Goal: Task Accomplishment & Management: Complete application form

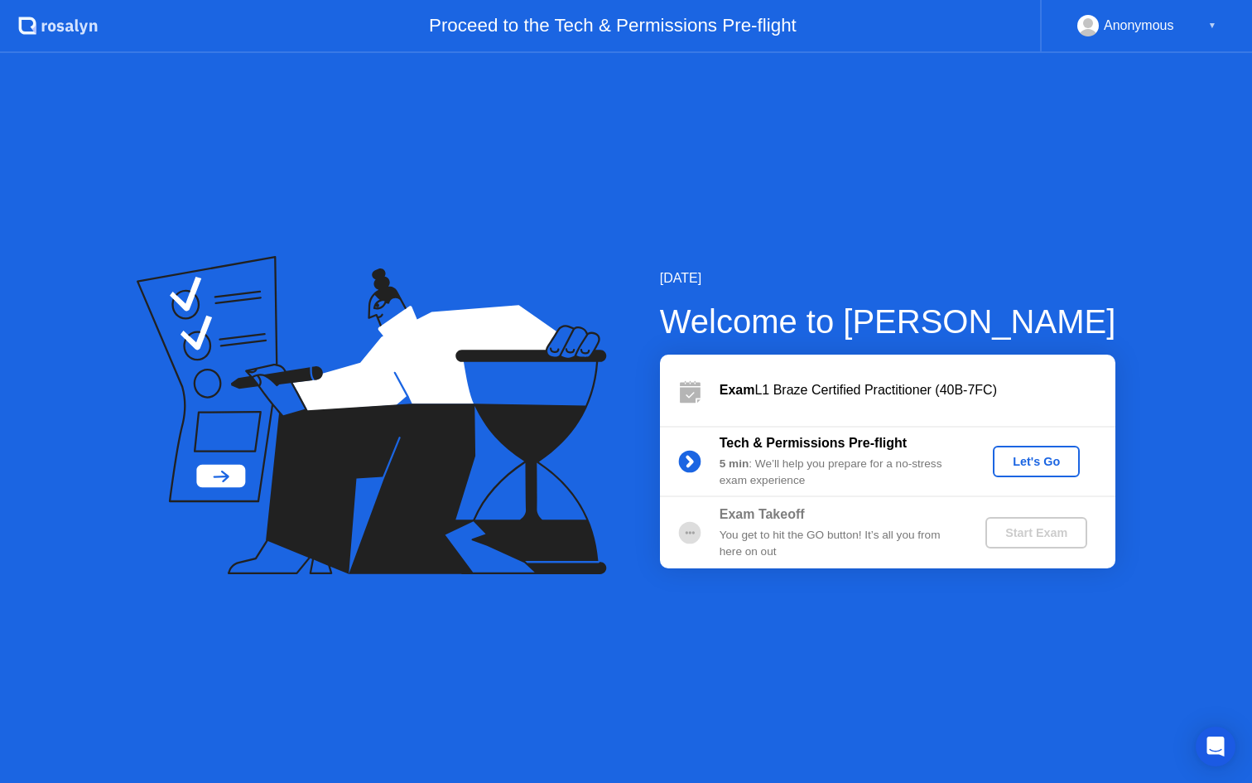
click at [1057, 466] on div "Let's Go" at bounding box center [1037, 461] width 74 height 13
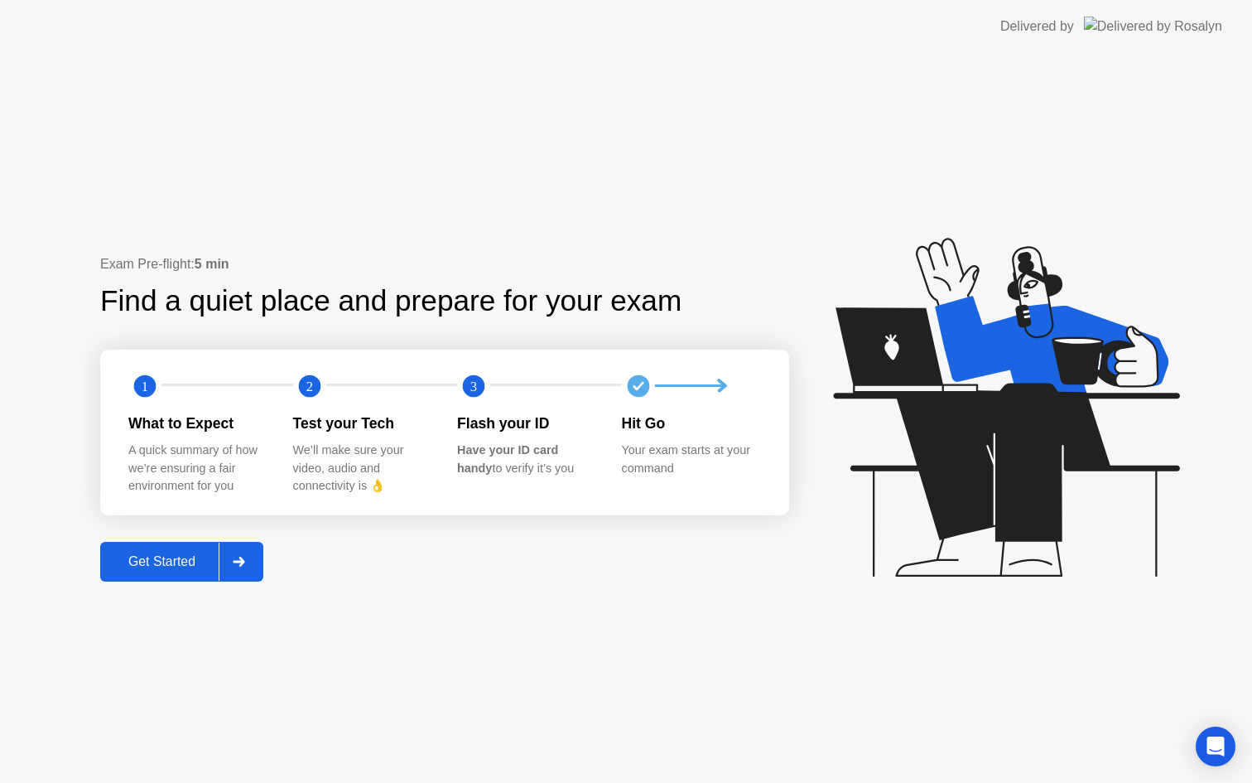
click at [159, 568] on div "Get Started" at bounding box center [161, 561] width 113 height 15
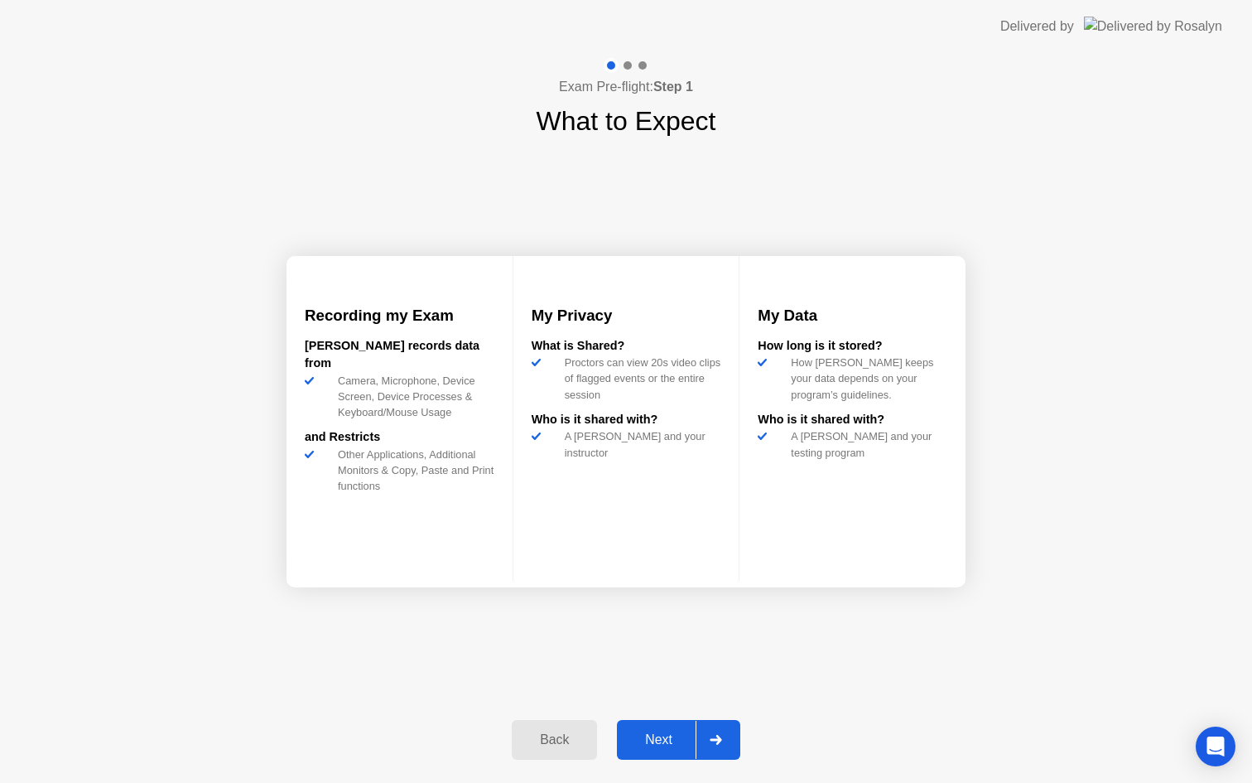
click at [644, 740] on div "Next" at bounding box center [659, 739] width 74 height 15
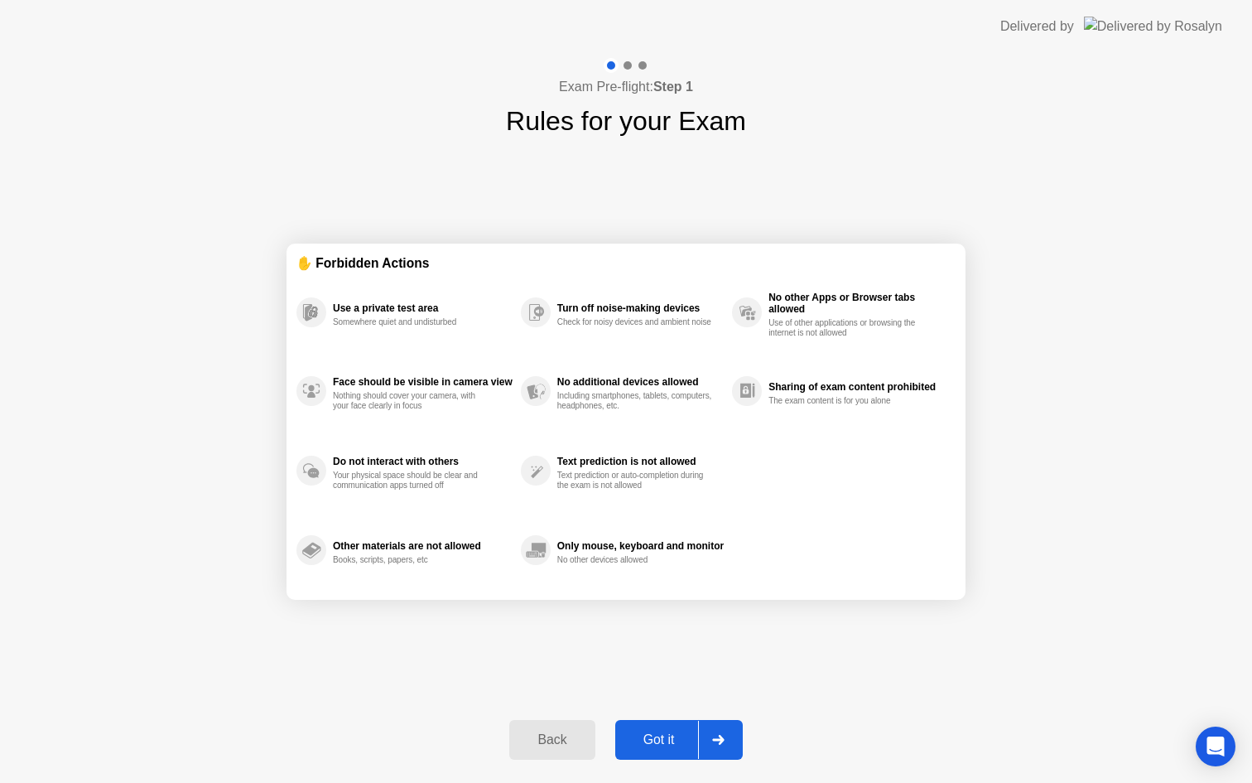
click at [670, 745] on div "Got it" at bounding box center [659, 739] width 78 height 15
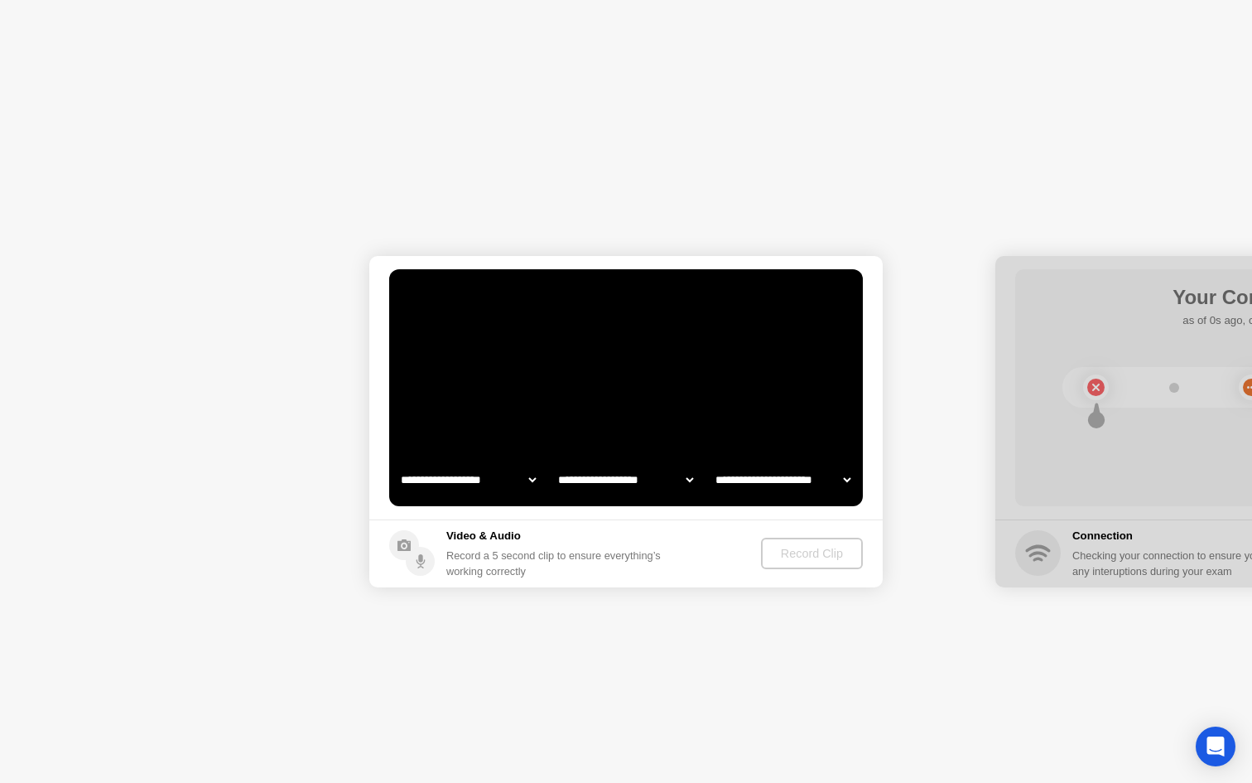
select select "**********"
select select "*******"
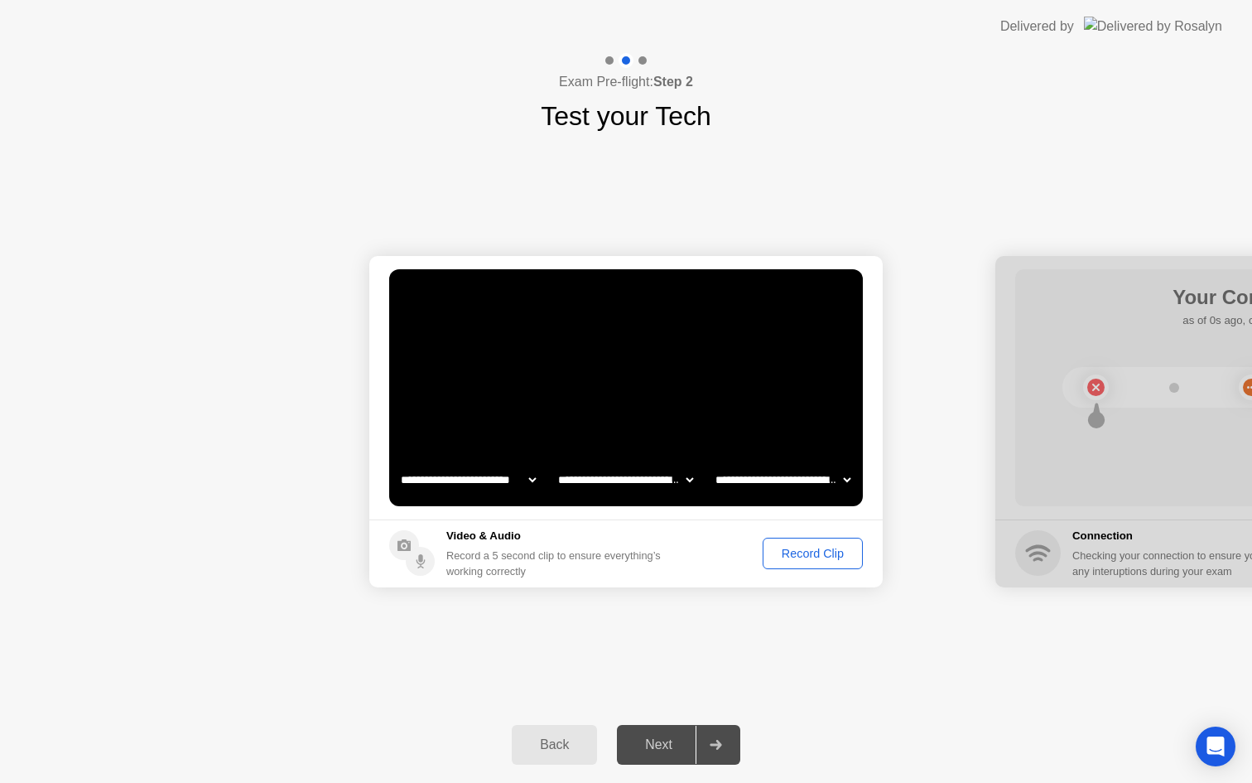
click at [645, 745] on div "Next" at bounding box center [659, 744] width 74 height 15
click at [803, 567] on button "Record Clip" at bounding box center [813, 553] width 100 height 31
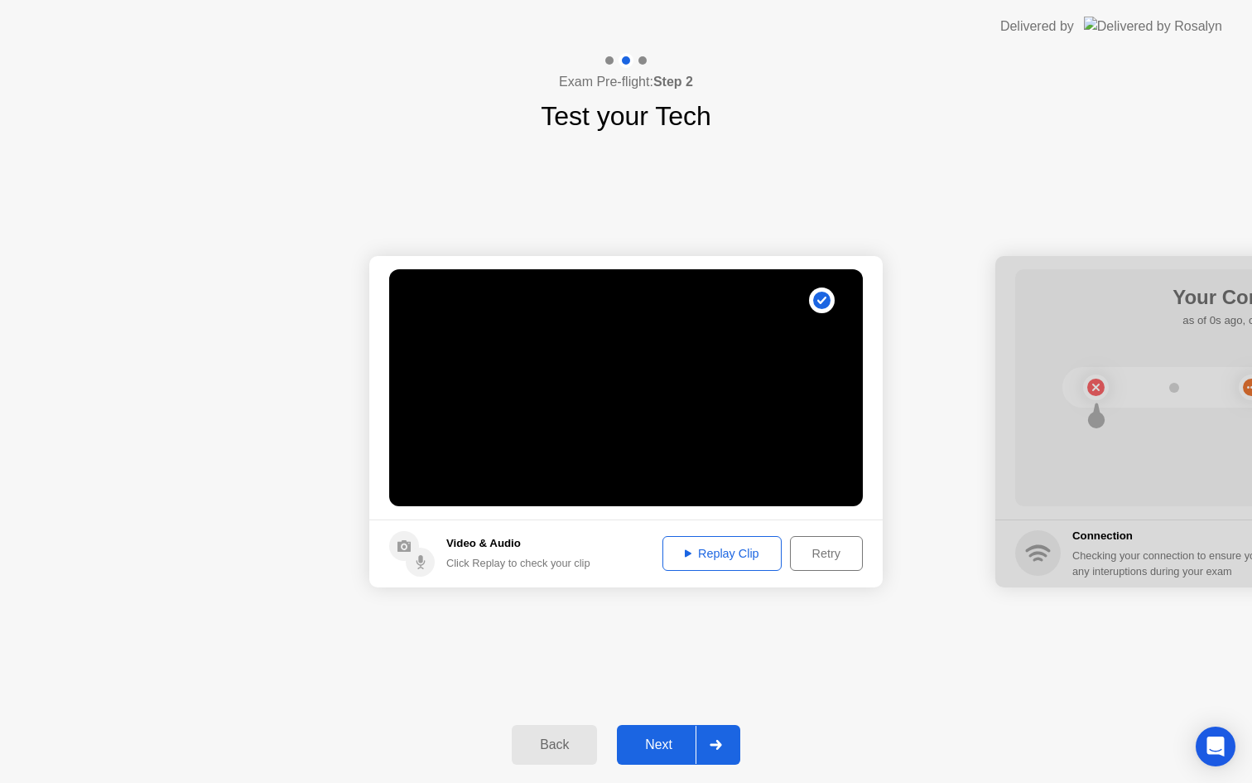
drag, startPoint x: 661, startPoint y: 740, endPoint x: 693, endPoint y: 718, distance: 38.8
click at [663, 737] on div "Next" at bounding box center [659, 744] width 74 height 15
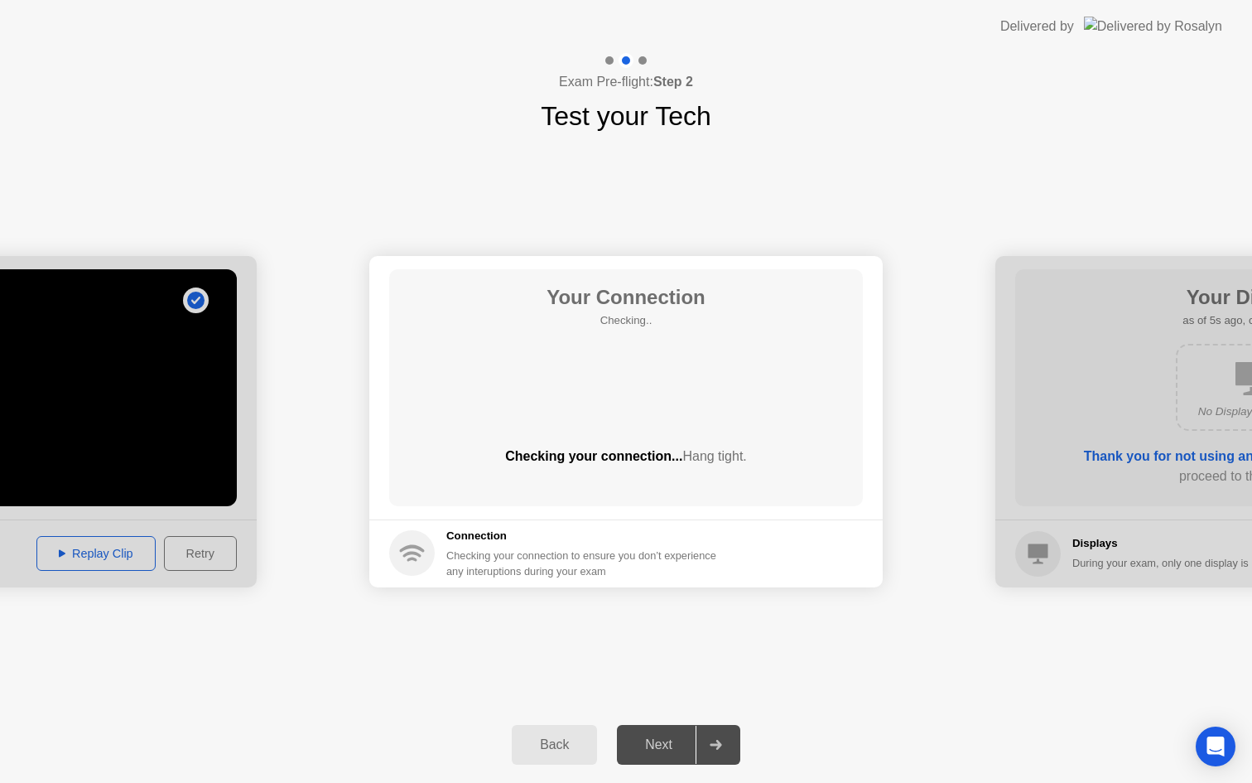
click at [688, 528] on h5 "Connection" at bounding box center [586, 536] width 280 height 17
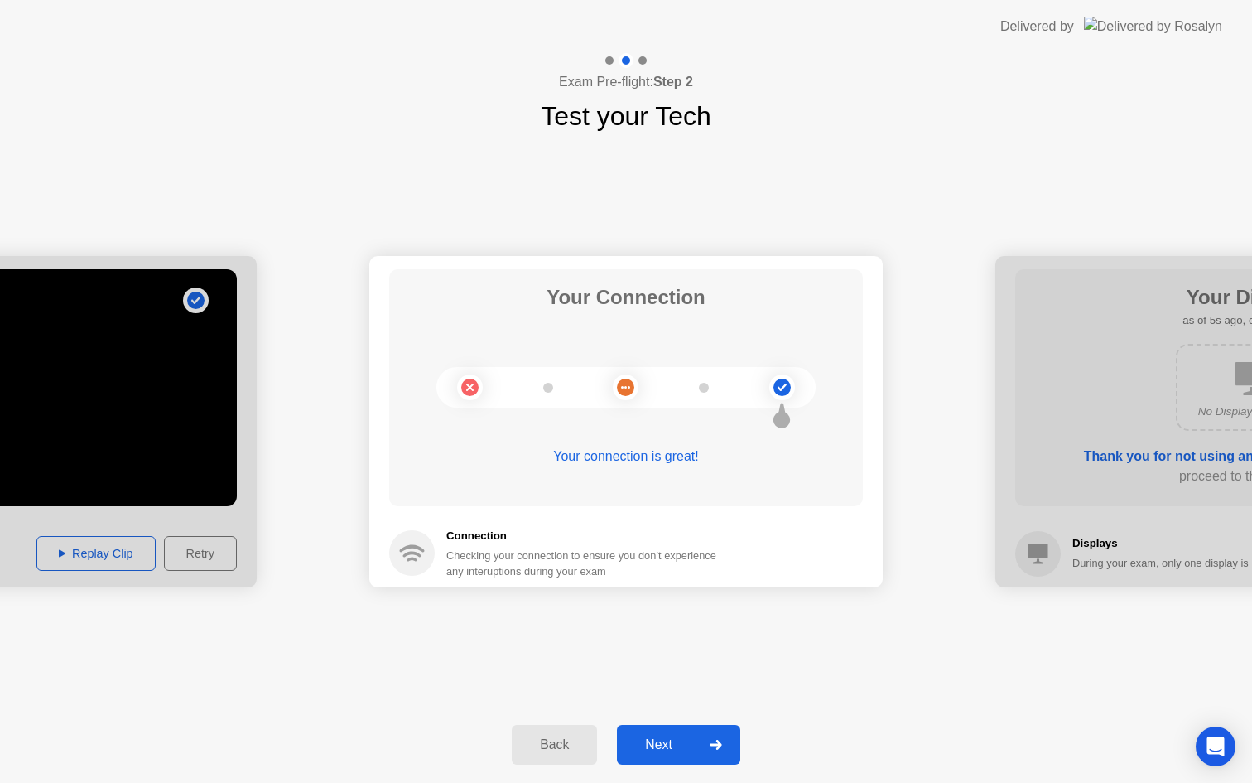
drag, startPoint x: 661, startPoint y: 738, endPoint x: 737, endPoint y: 708, distance: 81.8
click at [661, 738] on div "Next" at bounding box center [659, 744] width 74 height 15
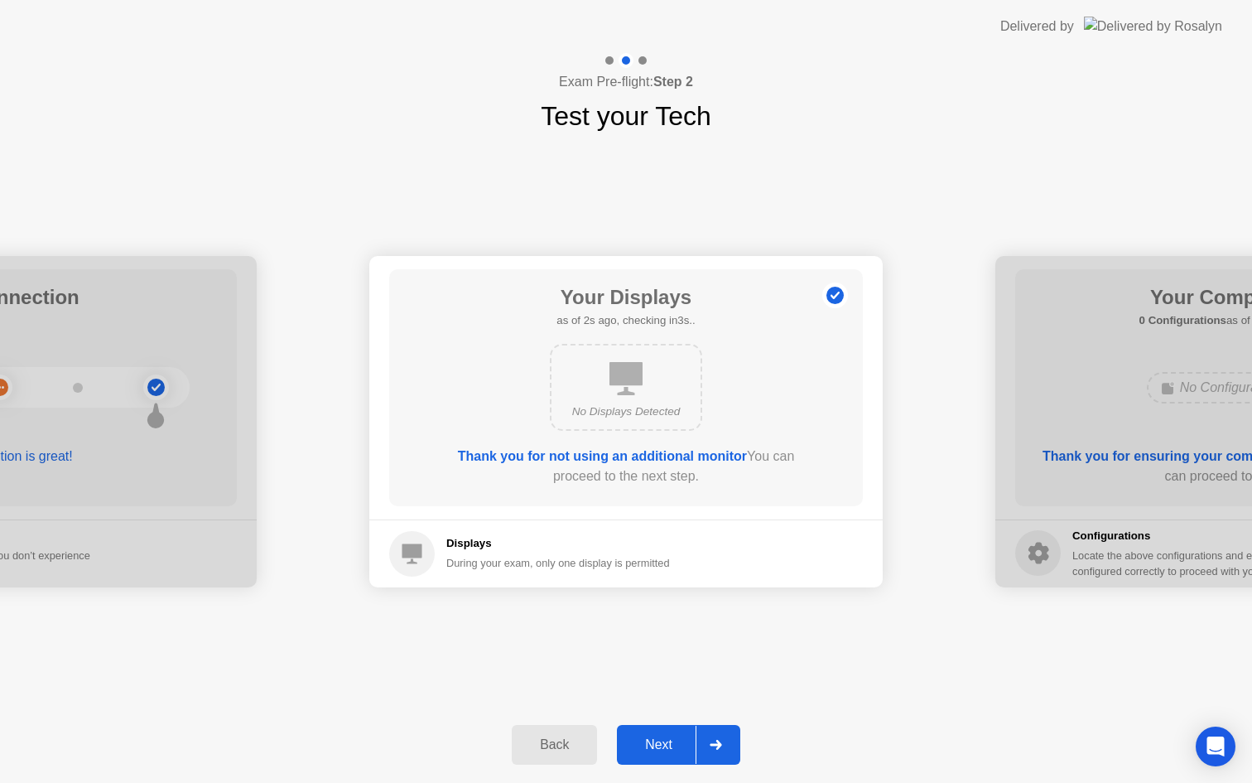
click at [681, 746] on div "Next" at bounding box center [659, 744] width 74 height 15
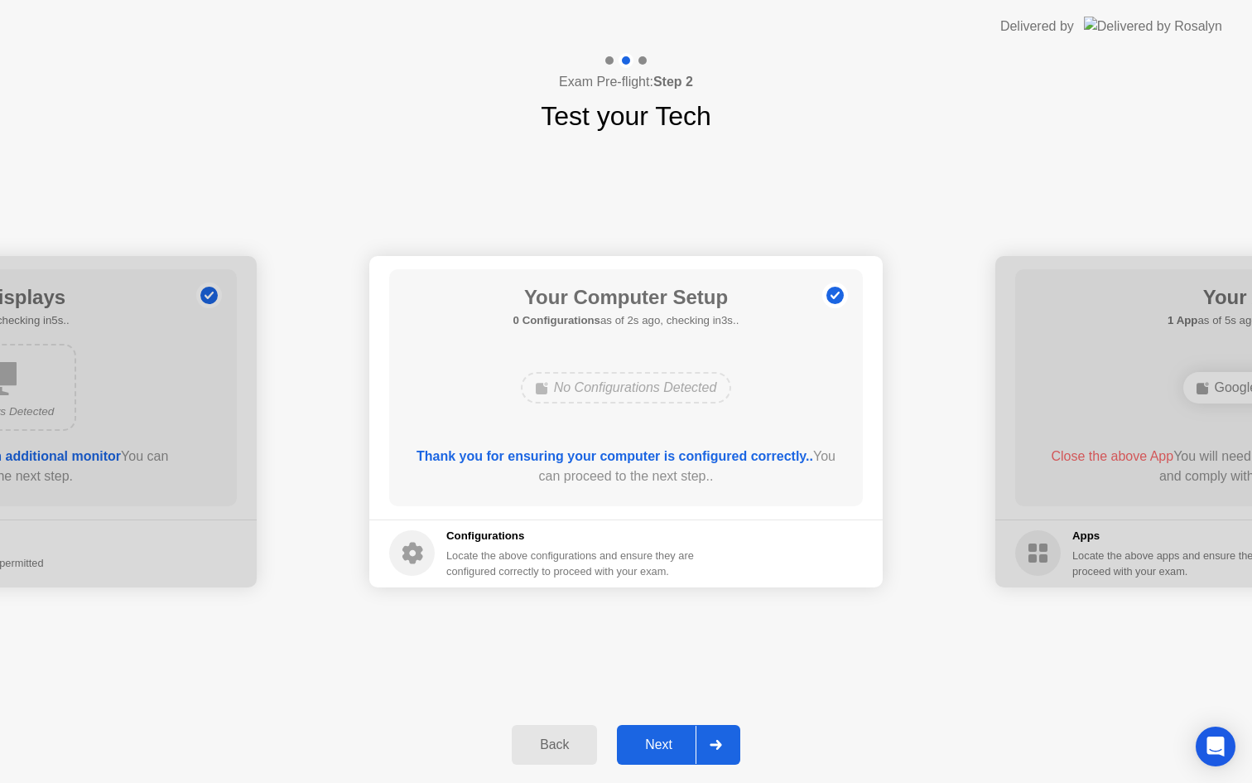
click at [687, 737] on div "Next" at bounding box center [659, 744] width 74 height 15
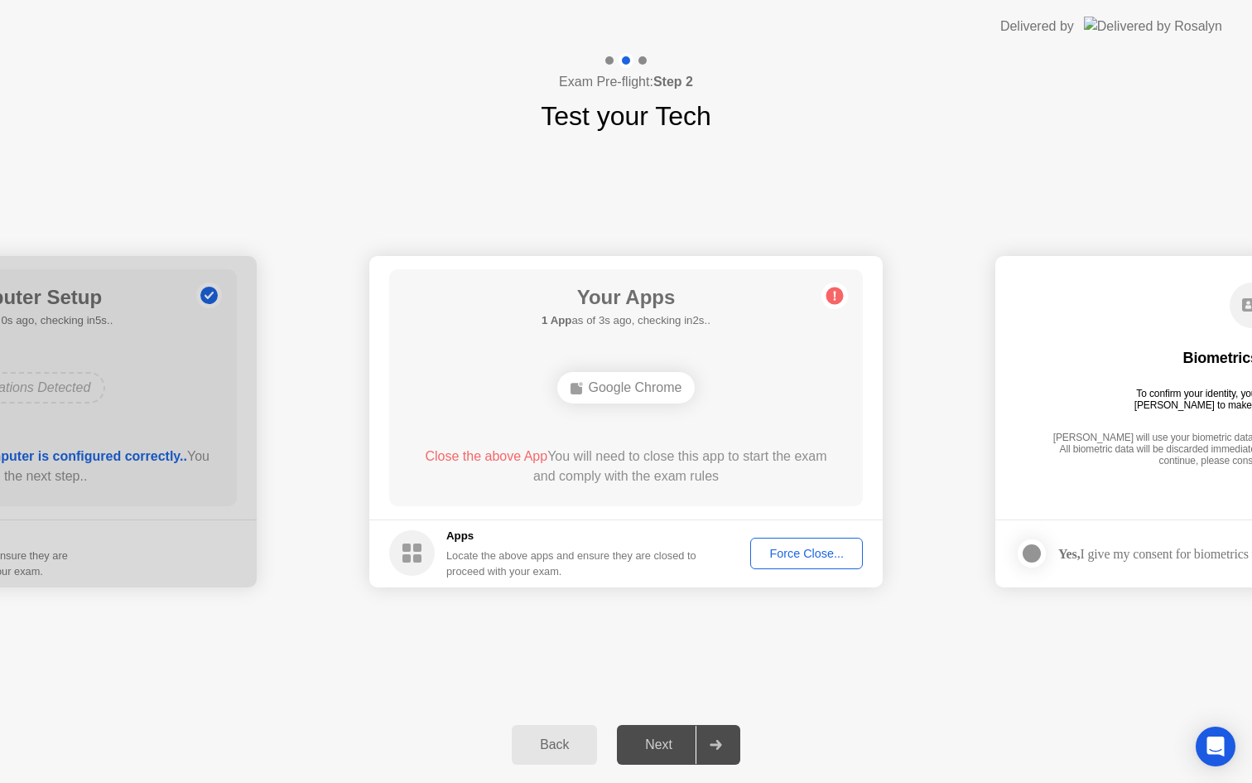
click at [847, 559] on div "Force Close..." at bounding box center [806, 553] width 101 height 13
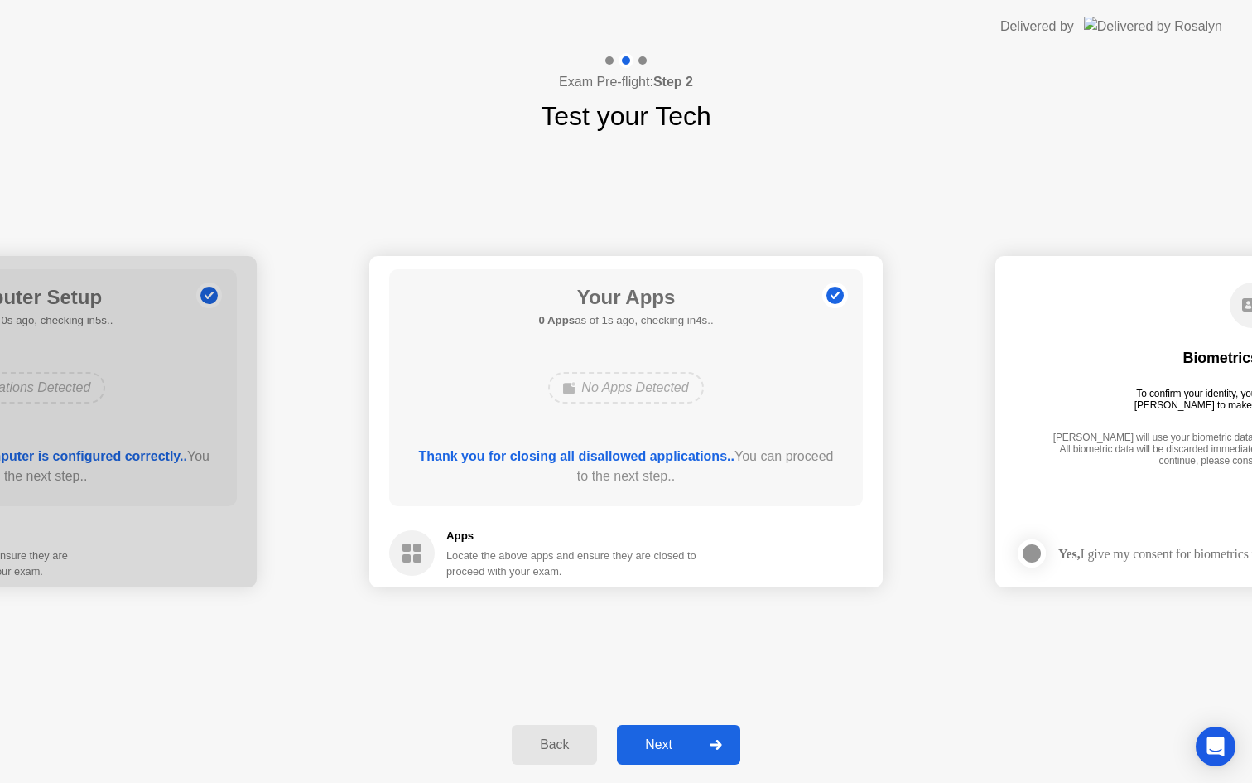
click at [680, 747] on div "Next" at bounding box center [659, 744] width 74 height 15
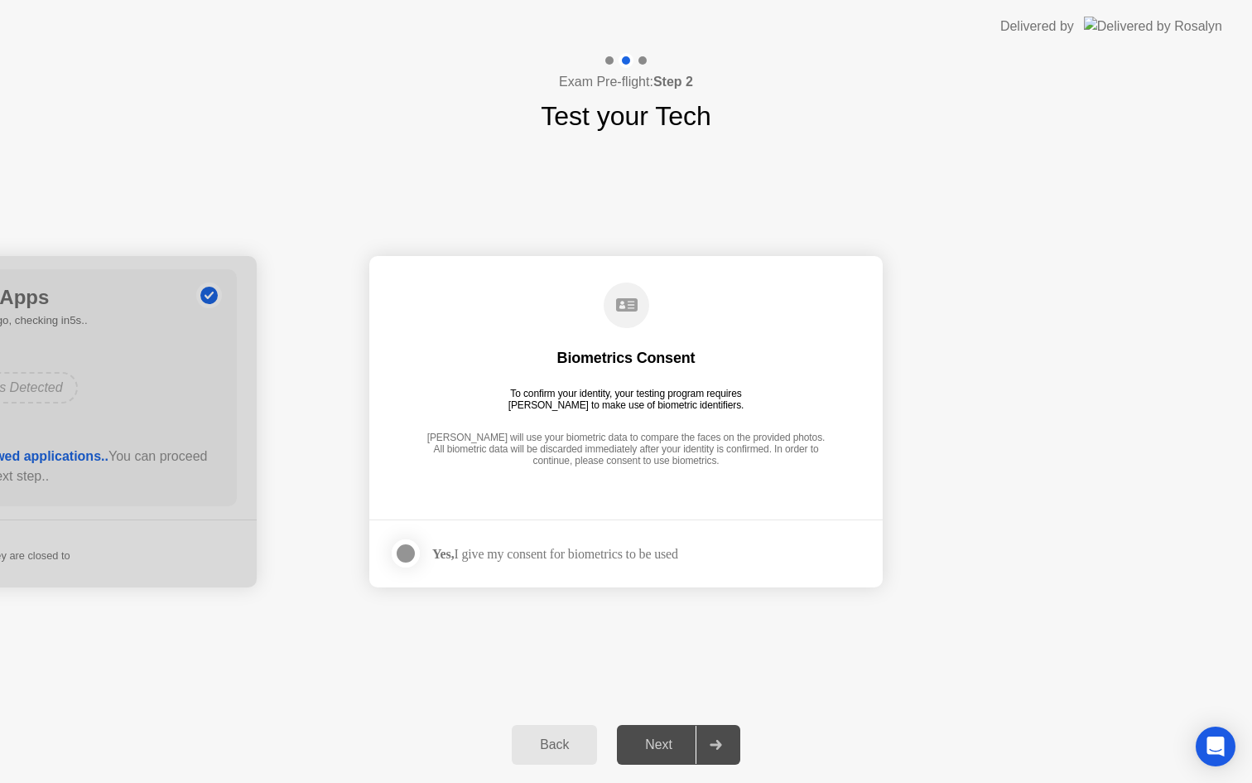
click at [683, 745] on div "Next" at bounding box center [659, 744] width 74 height 15
click at [658, 751] on div "Next" at bounding box center [659, 744] width 74 height 15
click at [562, 564] on div "Yes, I give my consent for biometrics to be used" at bounding box center [533, 553] width 289 height 33
click at [562, 556] on div "Yes, I give my consent for biometrics to be used" at bounding box center [555, 554] width 246 height 16
click at [411, 553] on div at bounding box center [406, 553] width 20 height 20
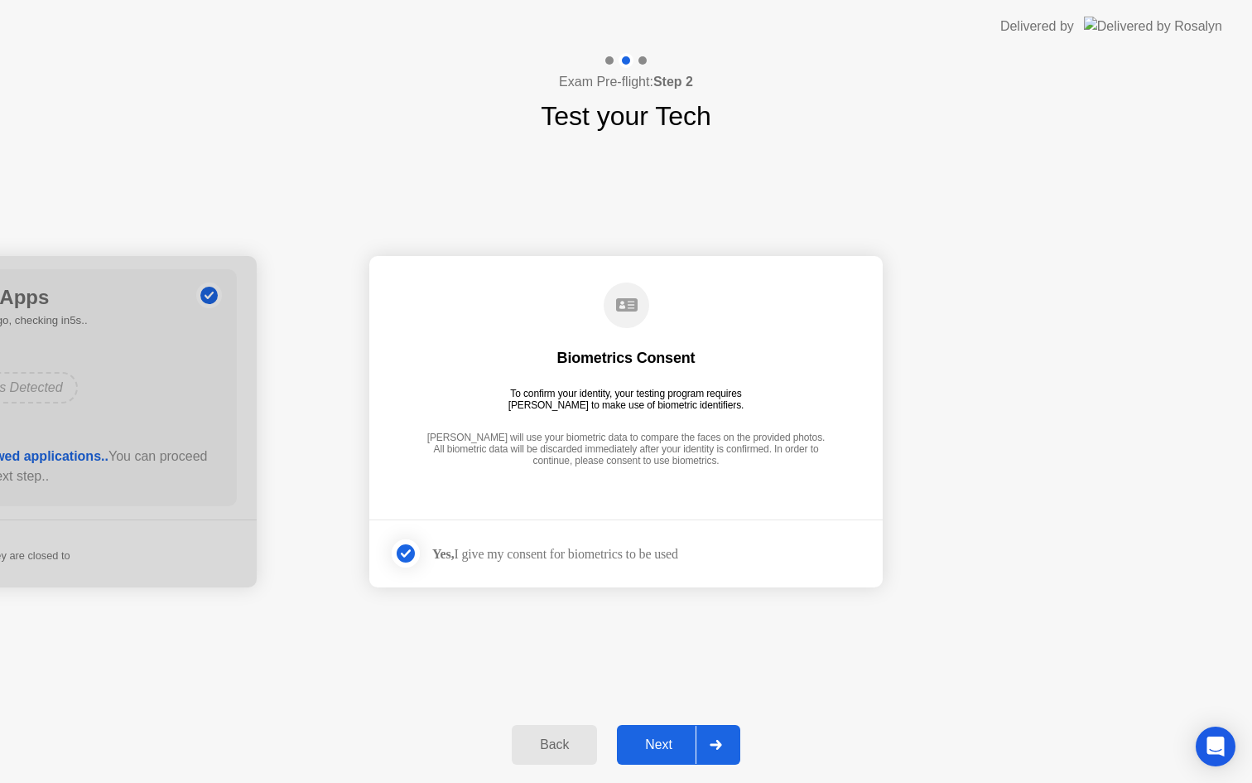
click at [663, 737] on div "Next" at bounding box center [659, 744] width 74 height 15
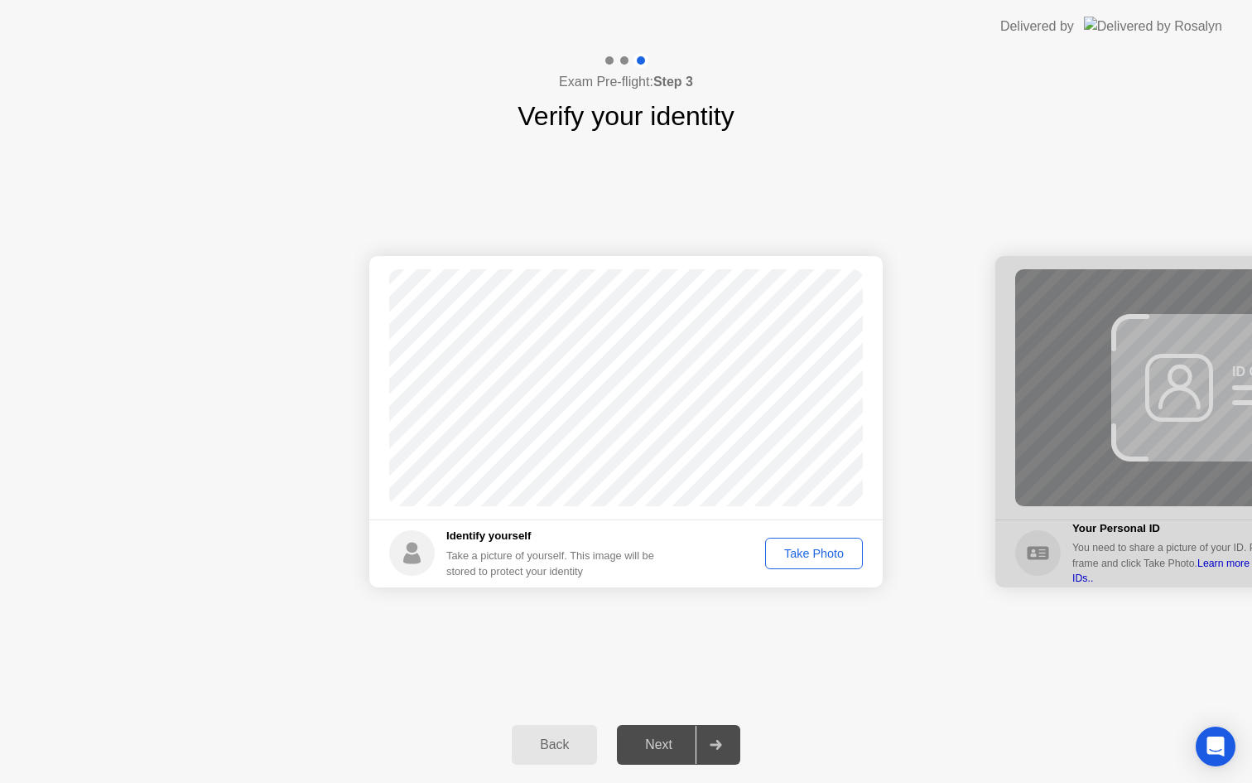
click at [802, 554] on div "Take Photo" at bounding box center [814, 553] width 86 height 13
click at [661, 733] on button "Next" at bounding box center [678, 745] width 123 height 40
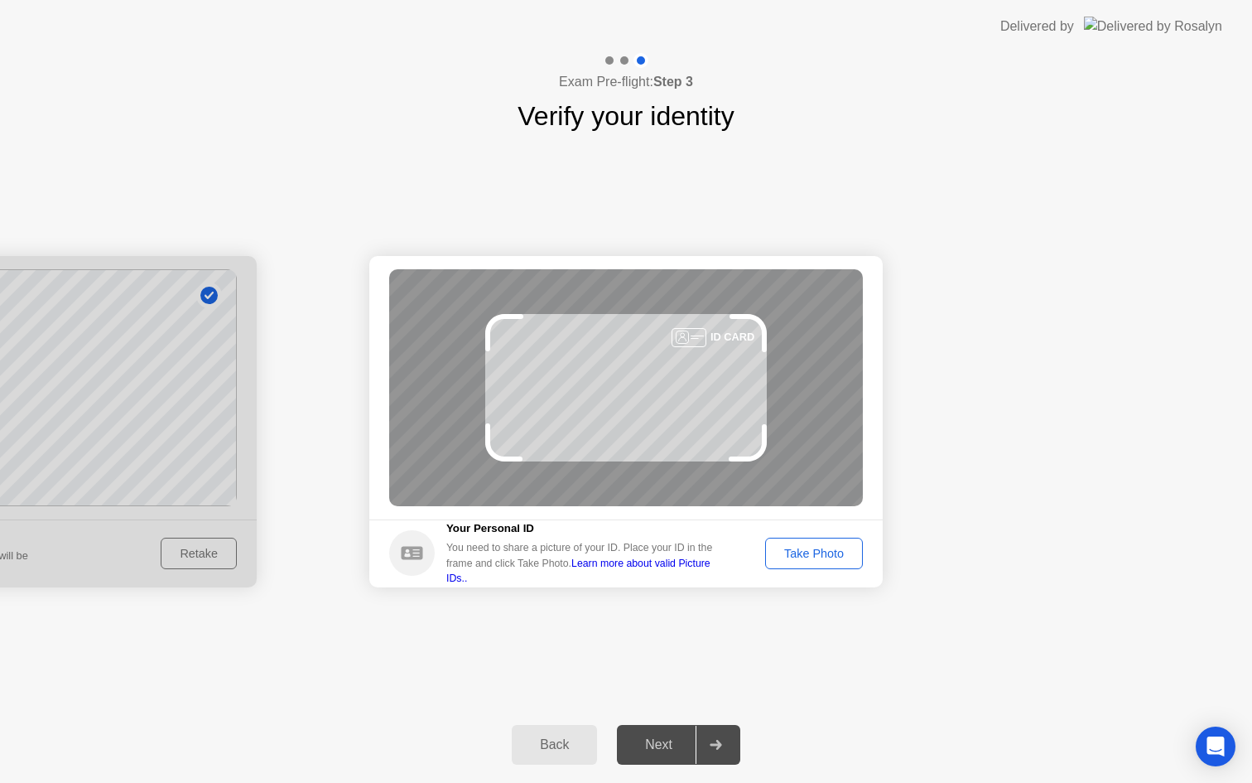
click at [784, 556] on div "Take Photo" at bounding box center [814, 553] width 86 height 13
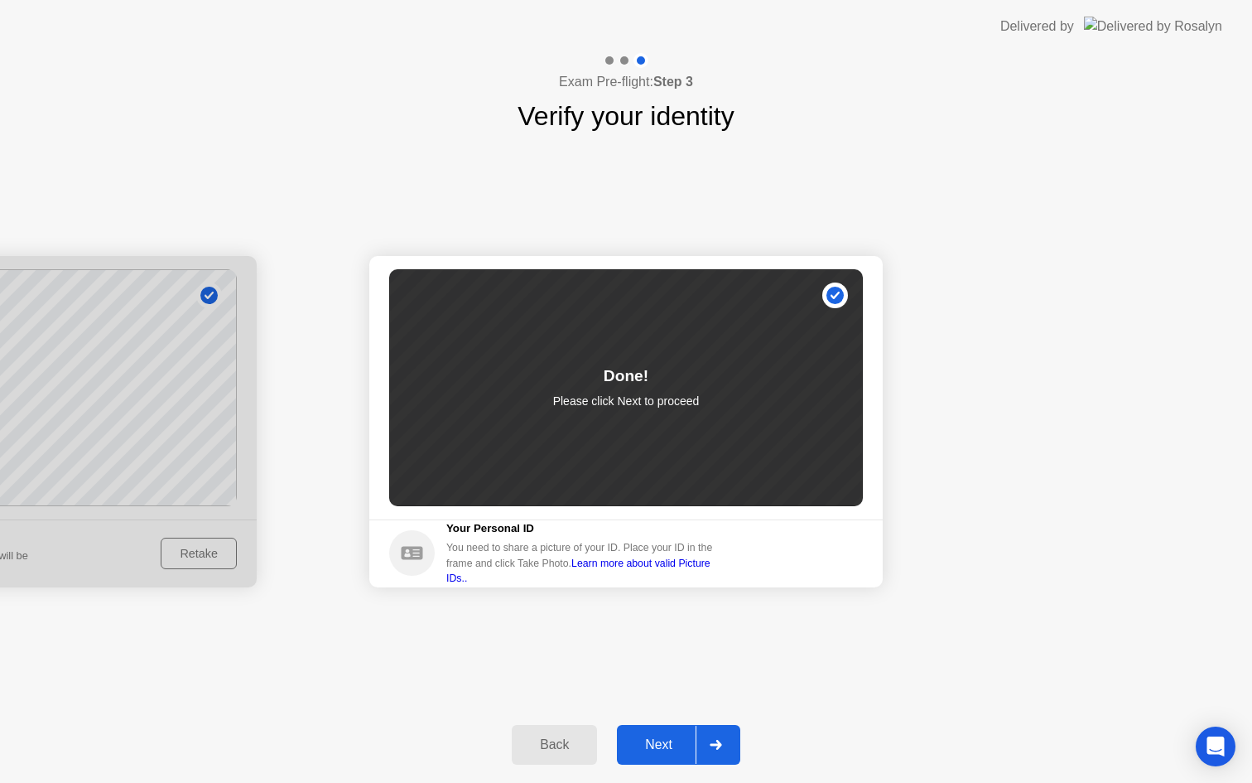
click at [675, 745] on div "Next" at bounding box center [659, 744] width 74 height 15
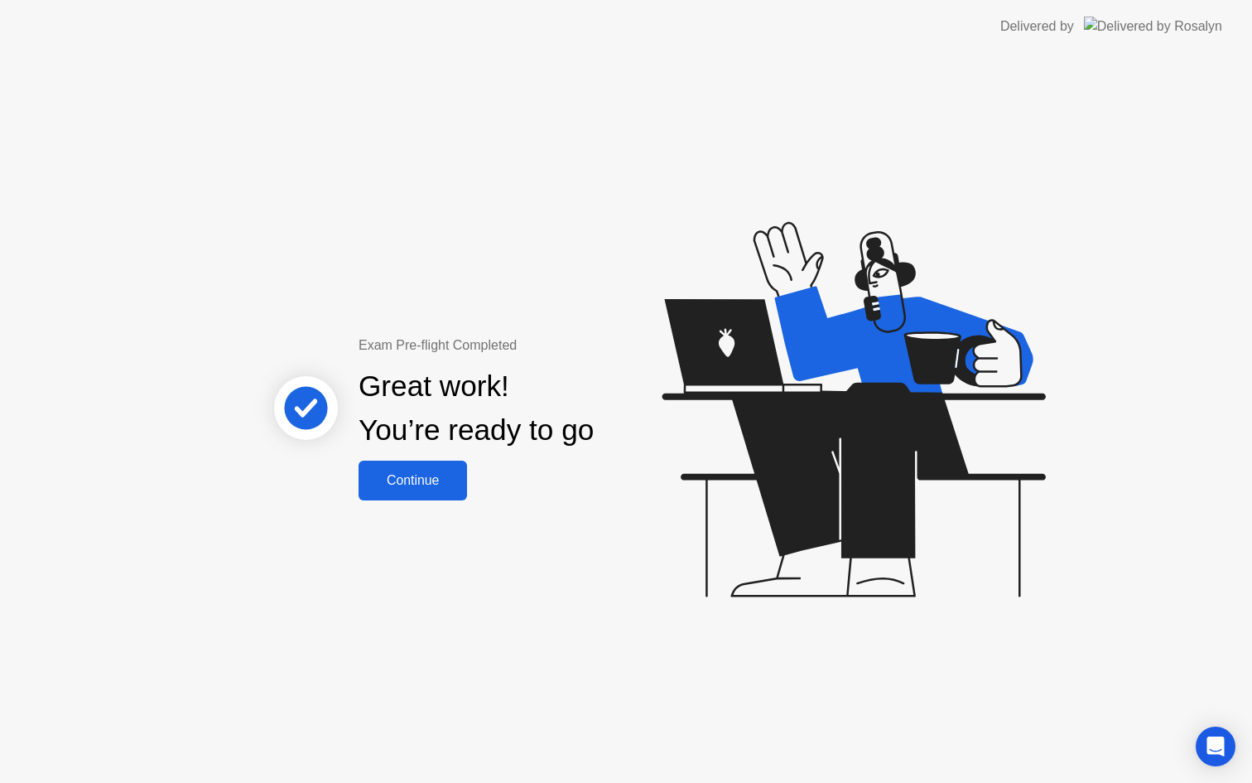
click at [417, 487] on div "Continue" at bounding box center [413, 480] width 99 height 15
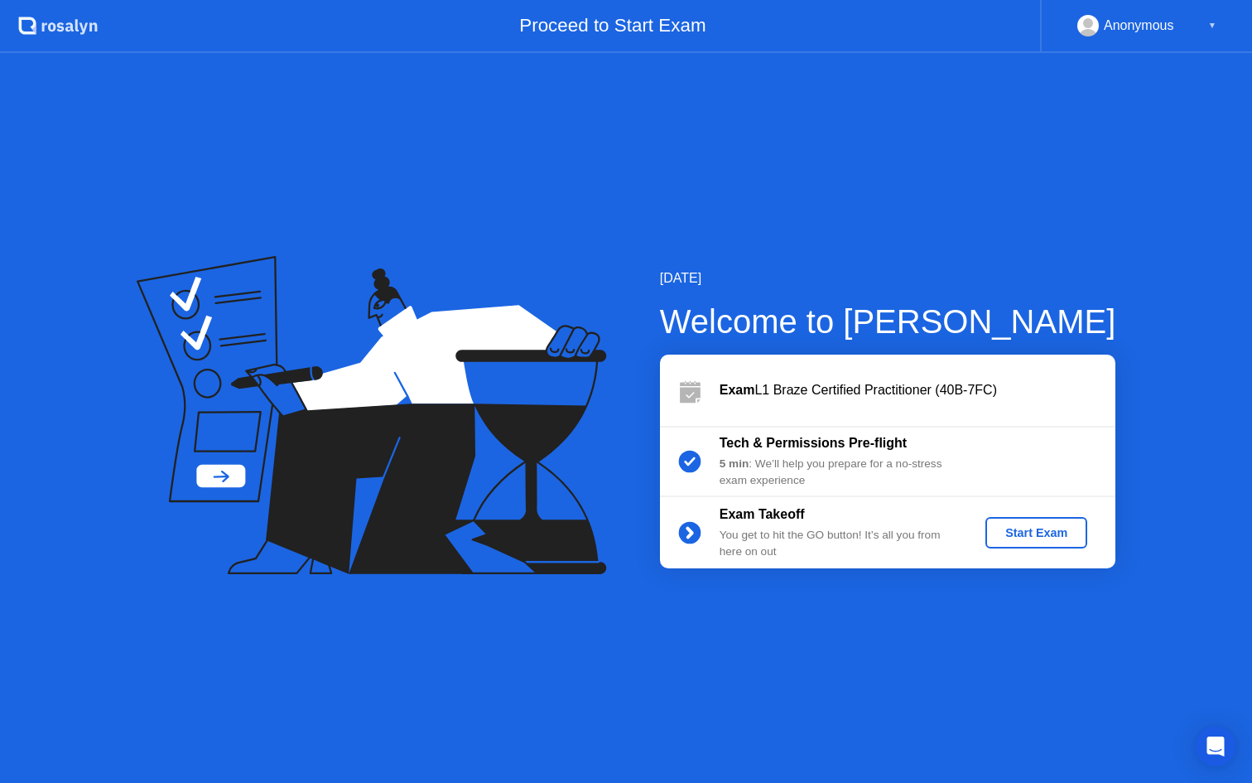
click at [1027, 533] on div "Start Exam" at bounding box center [1036, 532] width 89 height 13
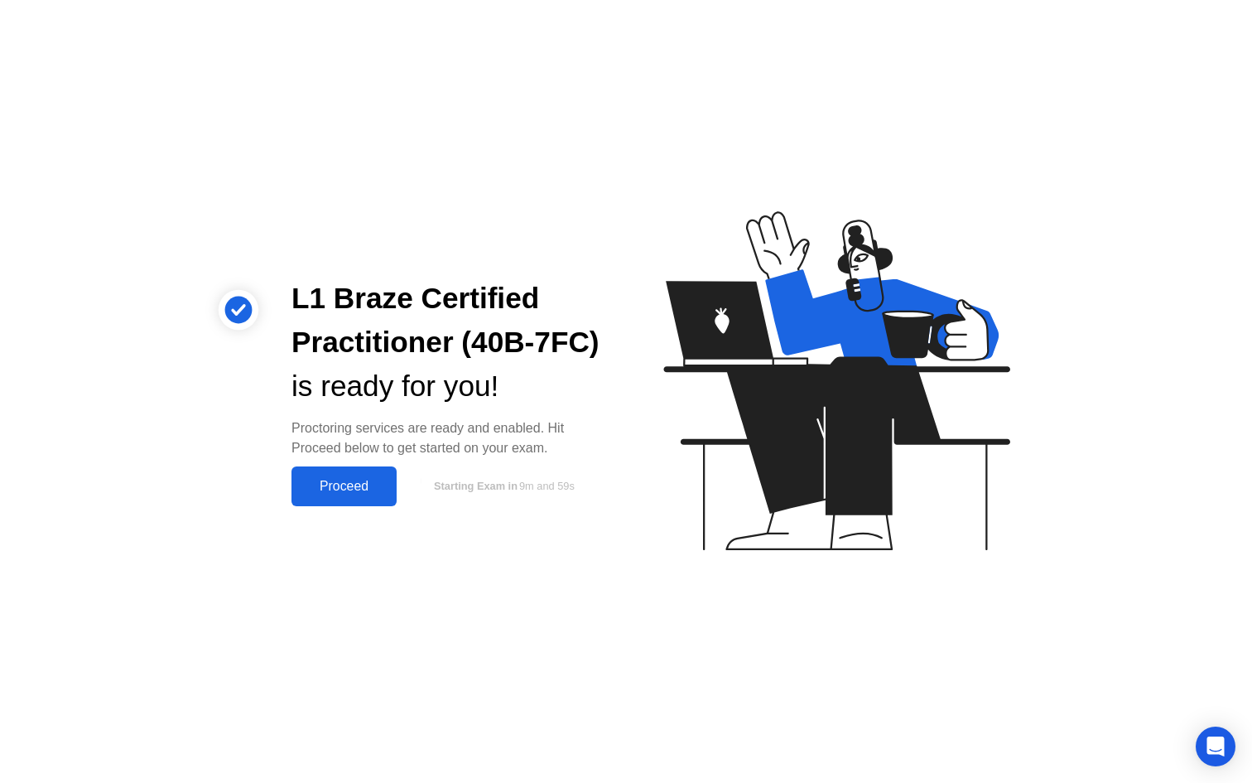
click at [364, 490] on div "Proceed" at bounding box center [344, 486] width 95 height 15
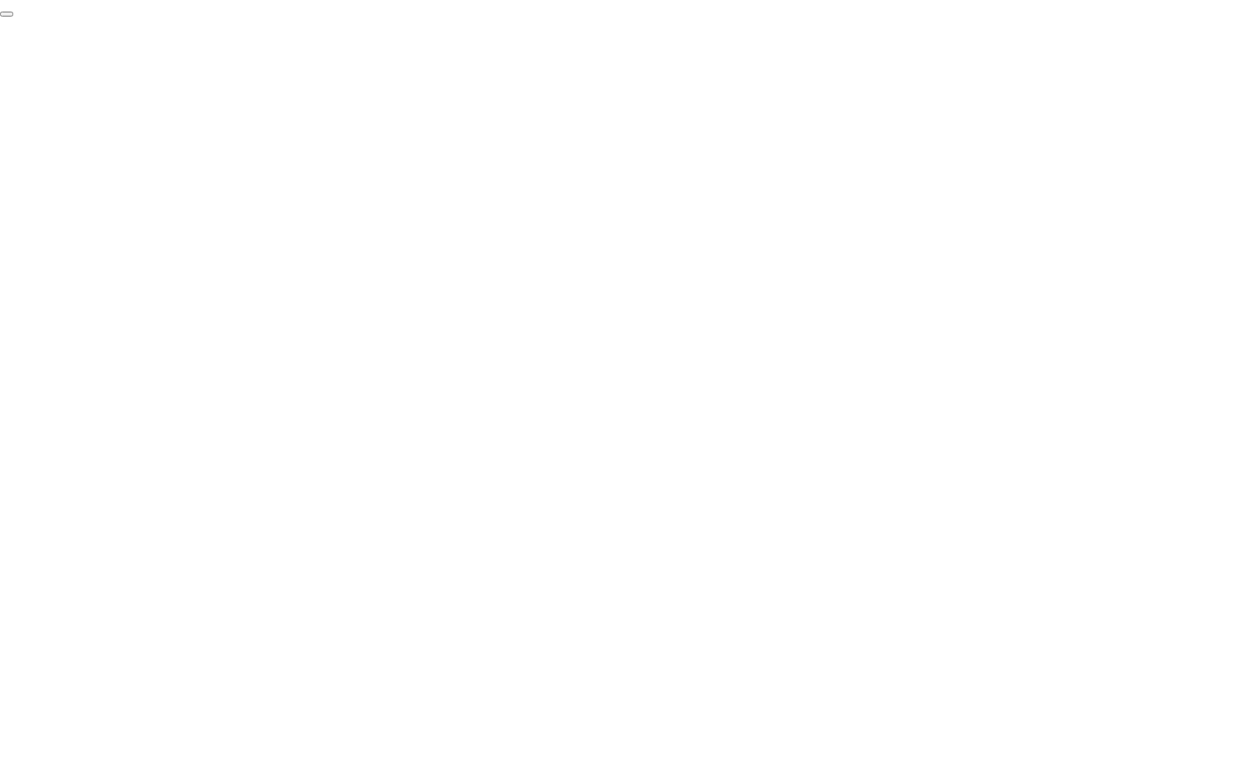
click div "End Proctoring Session"
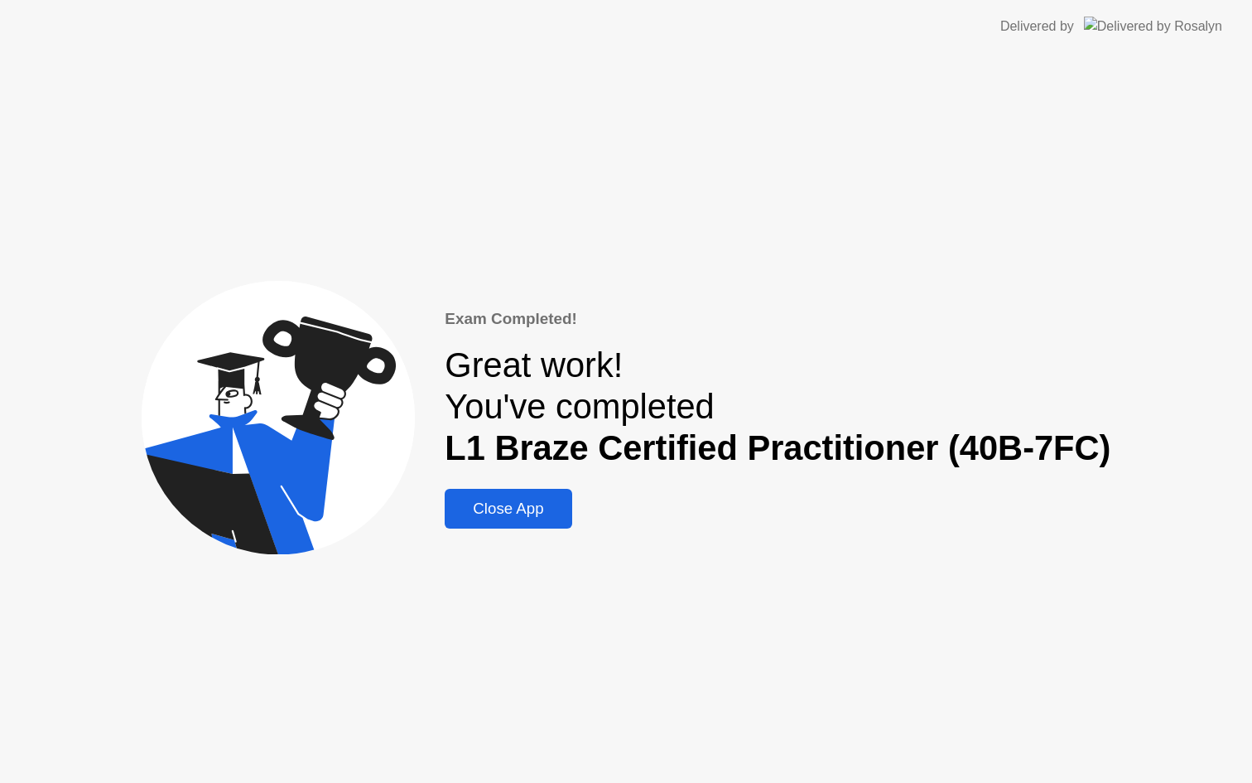
click at [543, 521] on button "Close App" at bounding box center [508, 509] width 127 height 40
